Goal: Transaction & Acquisition: Book appointment/travel/reservation

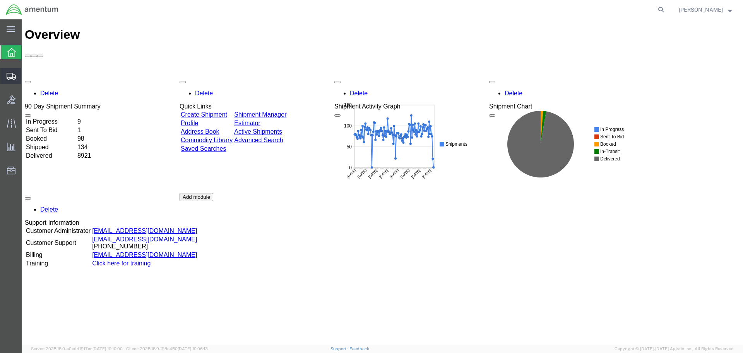
click at [0, 0] on span "Create Shipment" at bounding box center [0, 0] width 0 height 0
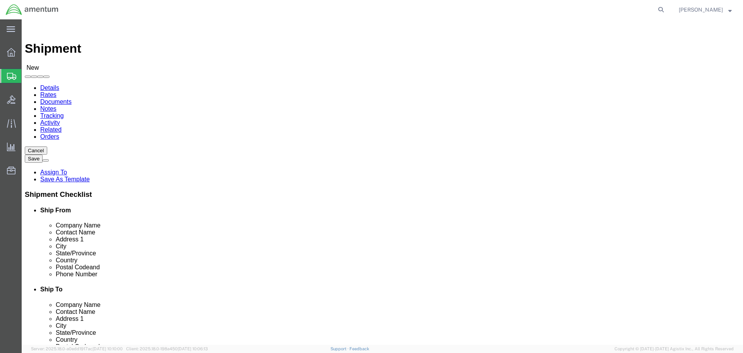
select select
select select "MYPROFILE"
select select "CA"
click input "text"
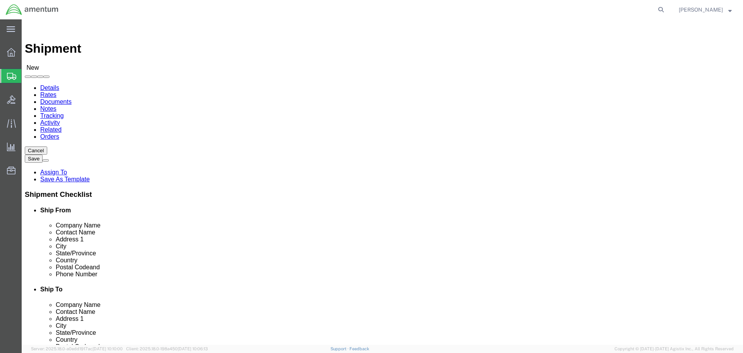
click input "text"
type input "[PERSON_NAME]"
type input "Nampa Valley Heli-Services"
type input "[STREET_ADDRESS]"
type input "Nampa"
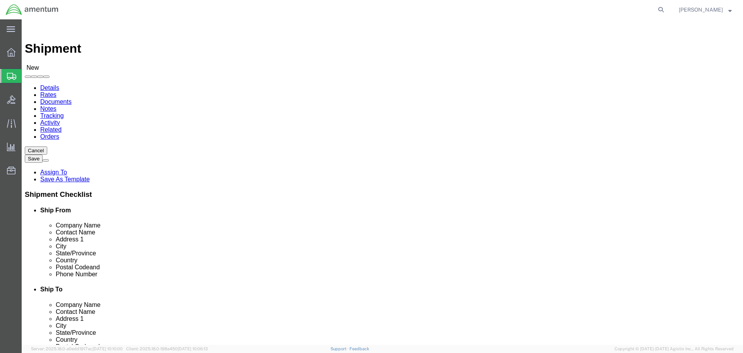
type input "i"
type input "id"
type input "83687"
type input "[PHONE_NUMBER]"
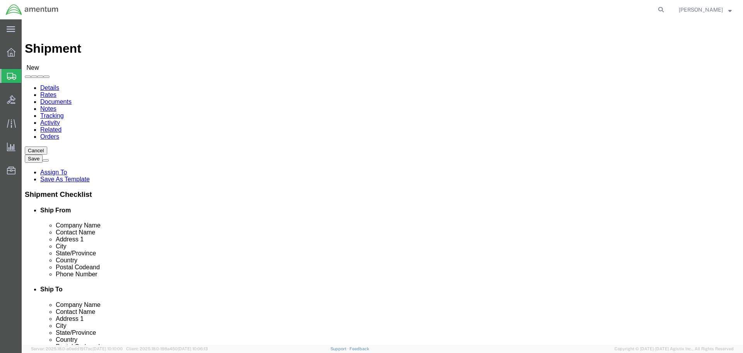
click span
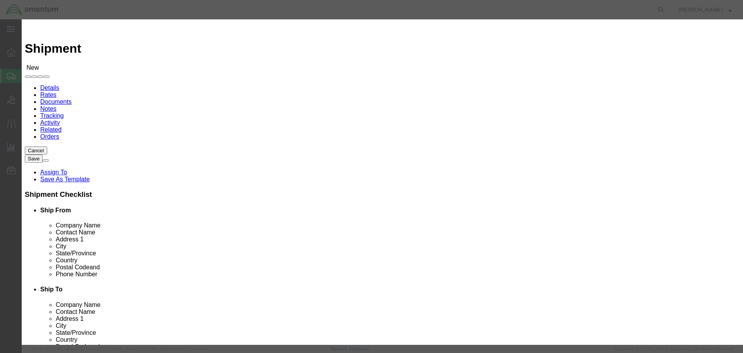
click input "checkbox"
checkbox input "true"
click button "Save"
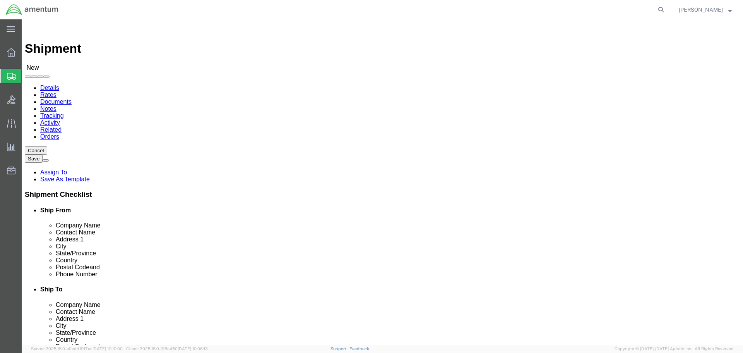
scroll to position [310, 0]
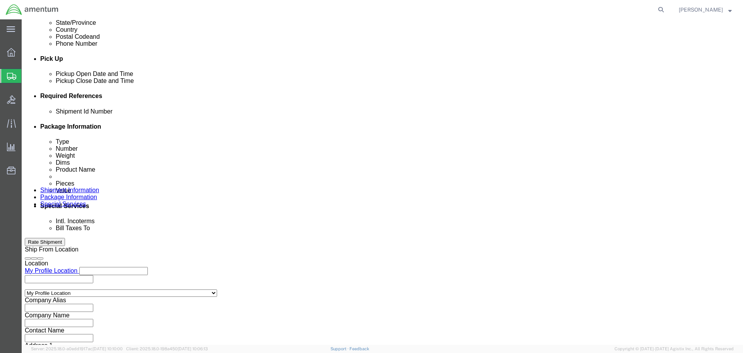
click div "[DATE] 9:00 AM"
type input "12:00 PM"
click button "Apply"
click div "[DATE] 1:00 PM"
type input "3:00 PM"
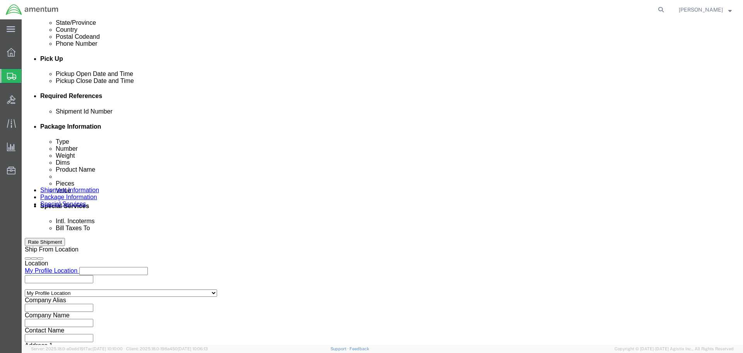
click button "Apply"
click button "Add reference"
click input "text"
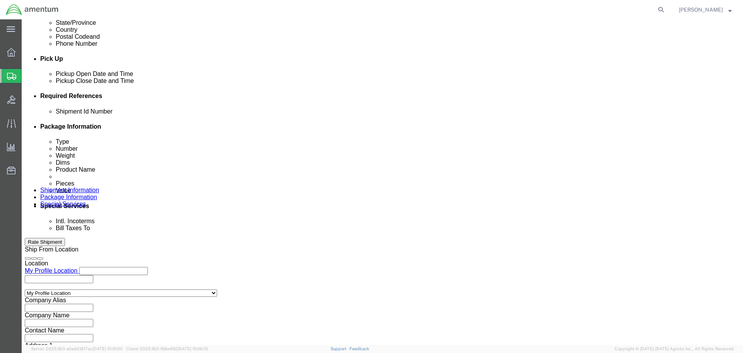
type input "20250905"
select select "PROJNUM"
type input "6118.03.03.2219.000.SDC.0000"
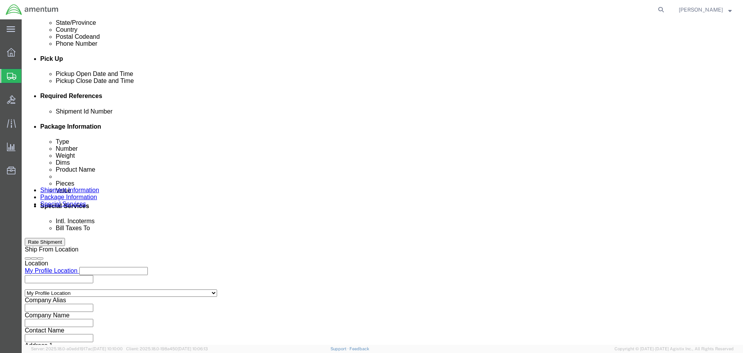
select select "DEPT"
type input "CBP"
select select "CUSTREF"
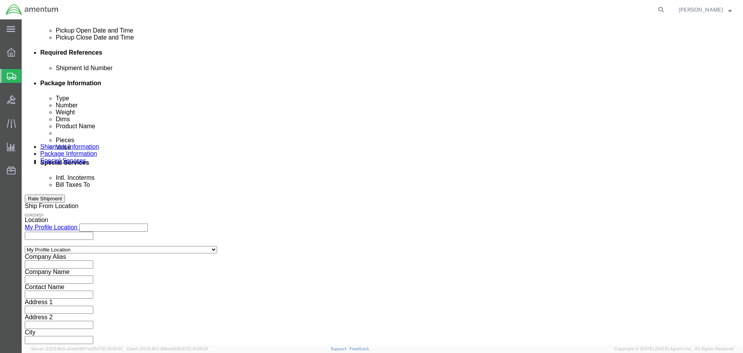
scroll to position [354, 0]
type input "243GC LOGBOOKS"
click button "Continue"
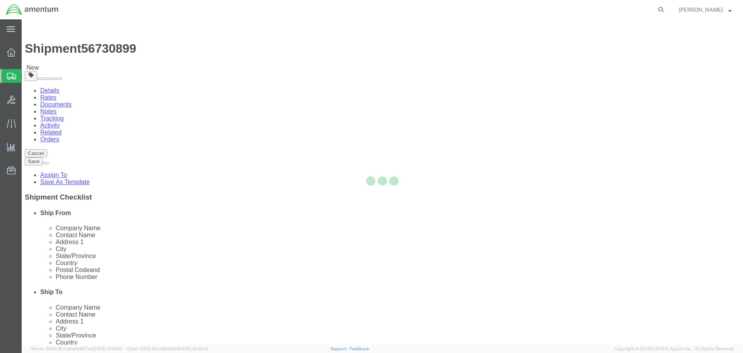
select select "CBOX"
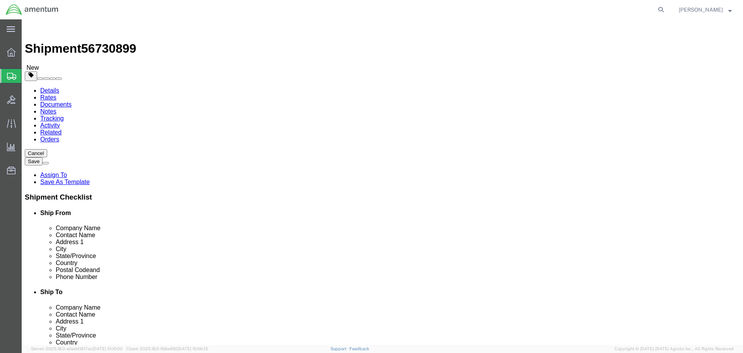
click input "text"
type input "18"
type input "12"
type input "6"
type input "9"
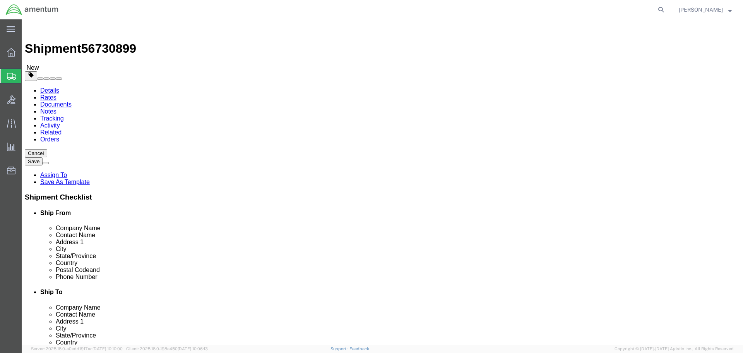
click link "Add Content"
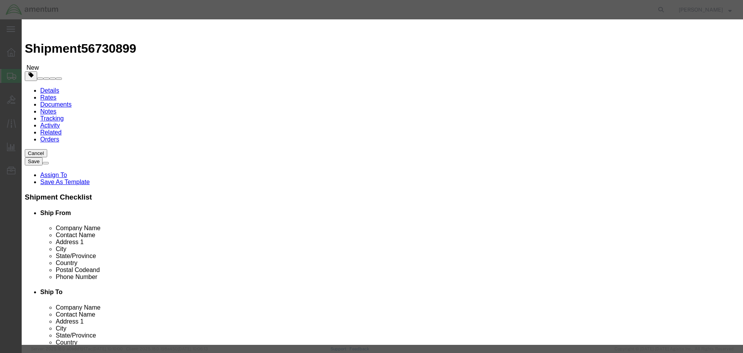
click input "text"
type input "243GC LOGBOOKS"
type input "2"
type input "324"
select select "USD"
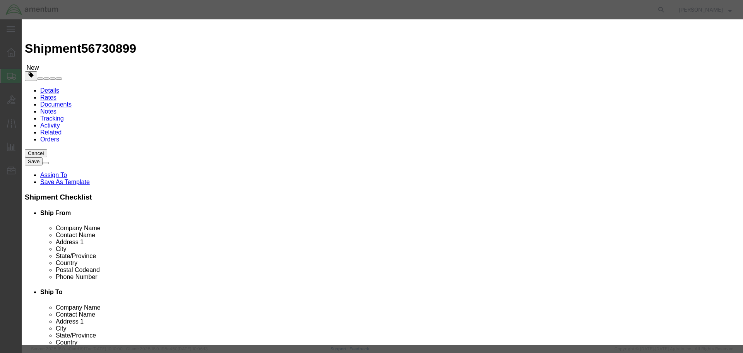
click input "324"
type input "81"
click button "Save & Close"
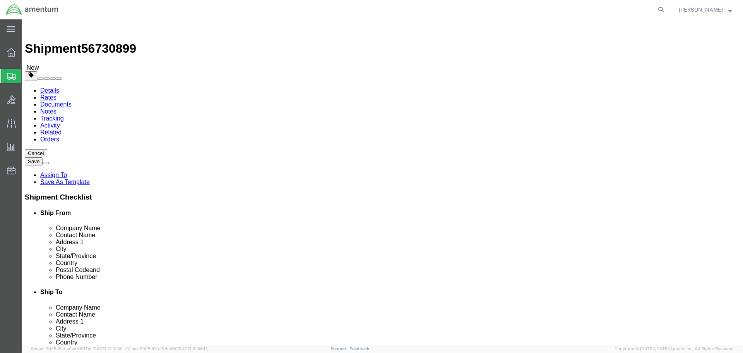
click div "Previous Continue"
click button "Continue"
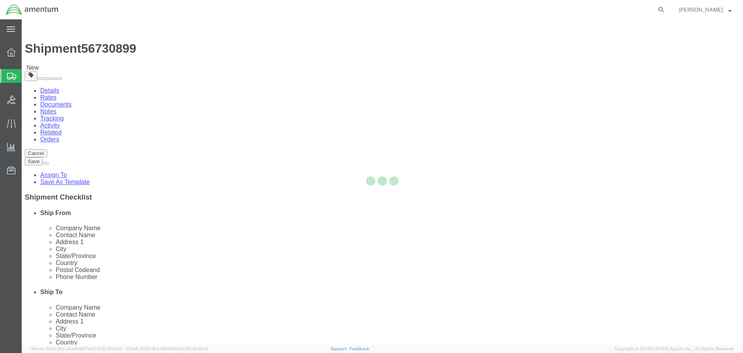
select select
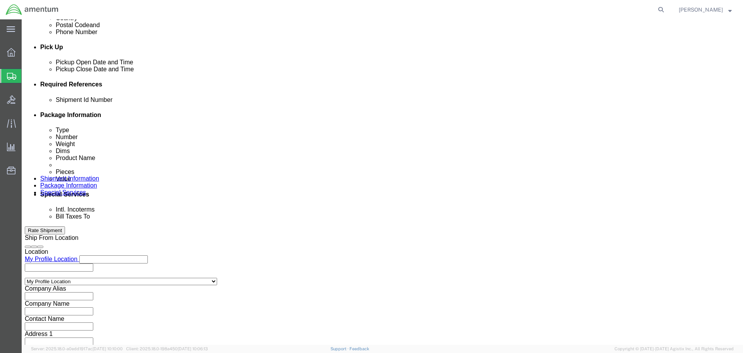
scroll to position [387, 0]
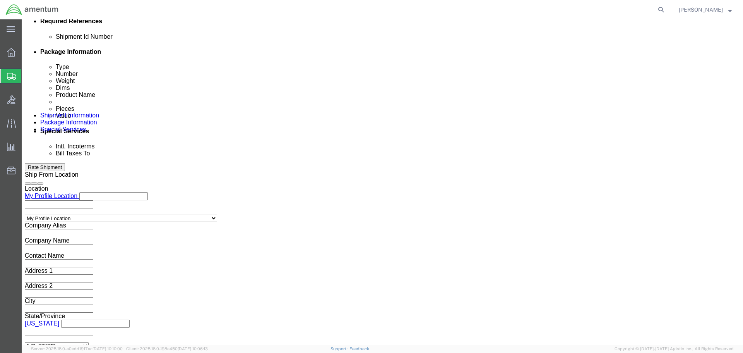
click input "text"
paste input "[PERSON_NAME][EMAIL_ADDRESS][PERSON_NAME][DOMAIN_NAME]"
type input "[PERSON_NAME][EMAIL_ADDRESS][PERSON_NAME][DOMAIN_NAME]"
click button "Rate Shipment"
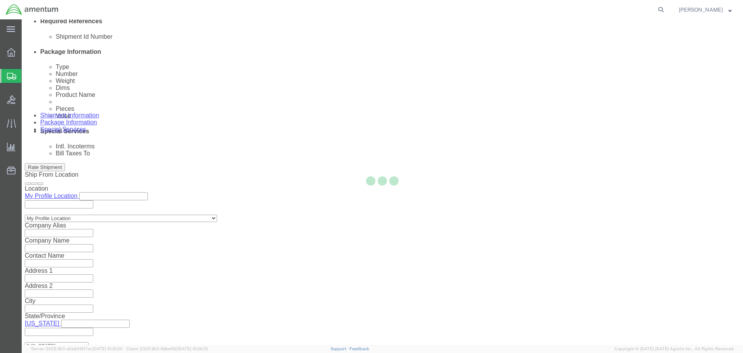
scroll to position [94, 0]
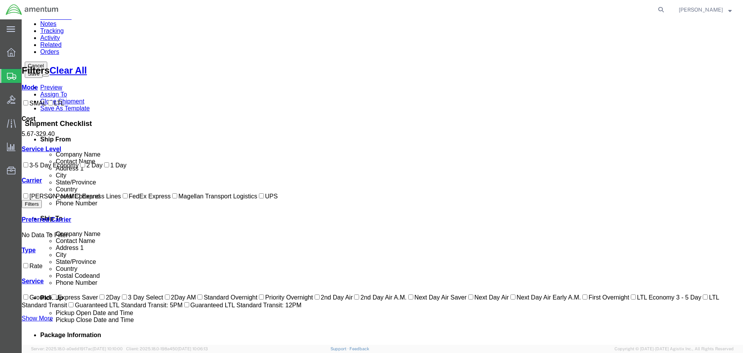
click at [121, 199] on label "FedEx Express" at bounding box center [146, 196] width 50 height 7
click at [123, 198] on input "FedEx Express" at bounding box center [125, 195] width 5 height 5
checkbox input "true"
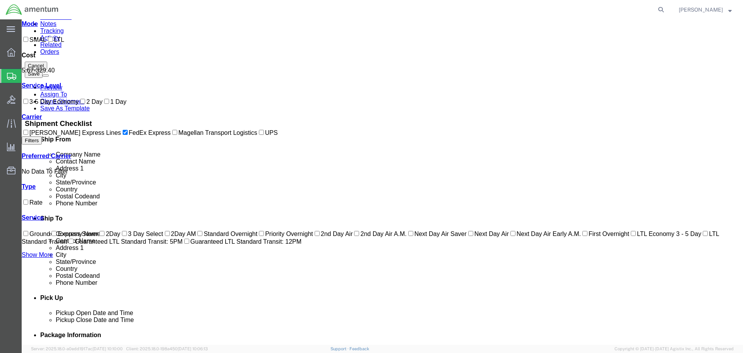
scroll to position [0, 0]
